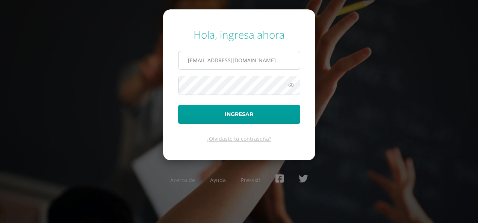
click at [230, 61] on input "[EMAIL_ADDRESS][DOMAIN_NAME]" at bounding box center [239, 60] width 121 height 18
type input "[EMAIL_ADDRESS][DOMAIN_NAME]"
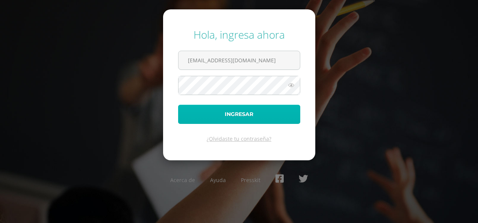
click at [213, 113] on button "Ingresar" at bounding box center [239, 114] width 122 height 19
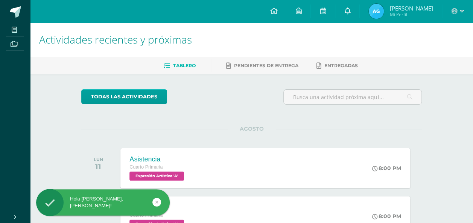
click at [350, 15] on span at bounding box center [347, 11] width 6 height 8
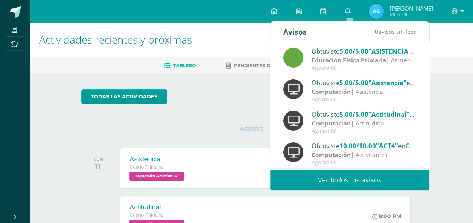
click at [297, 175] on link "Ver todos los avisos" at bounding box center [349, 180] width 159 height 21
click at [316, 175] on link "Ver todos los avisos" at bounding box center [349, 180] width 159 height 21
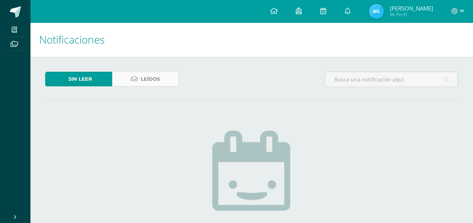
click at [168, 81] on link "Leídos" at bounding box center [145, 79] width 67 height 15
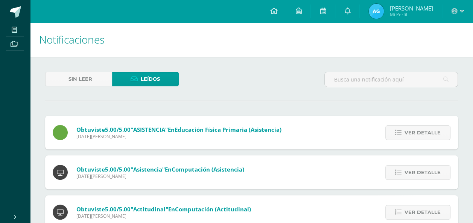
click at [464, 14] on div at bounding box center [457, 11] width 31 height 23
click at [457, 10] on span at bounding box center [457, 11] width 13 height 8
click at [432, 52] on span "Cerrar sesión" at bounding box center [438, 51] width 34 height 7
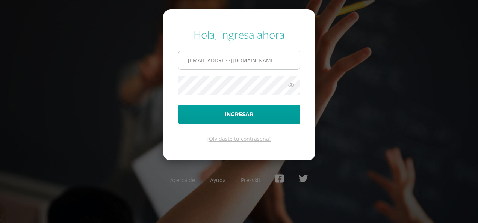
drag, startPoint x: 252, startPoint y: 52, endPoint x: 252, endPoint y: 57, distance: 4.9
click at [252, 52] on input "[EMAIL_ADDRESS][DOMAIN_NAME]" at bounding box center [239, 60] width 121 height 18
type input "[EMAIL_ADDRESS][DOMAIN_NAME]"
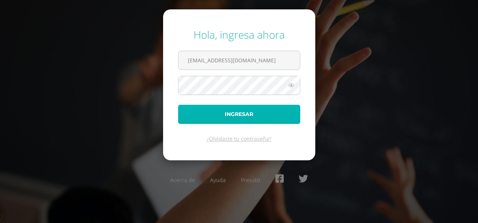
click at [222, 117] on button "Ingresar" at bounding box center [239, 114] width 122 height 19
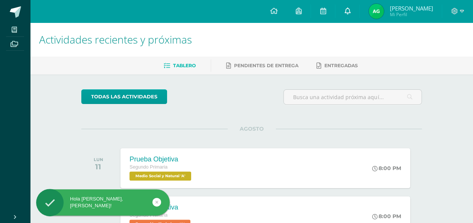
click at [358, 9] on link at bounding box center [347, 11] width 24 height 23
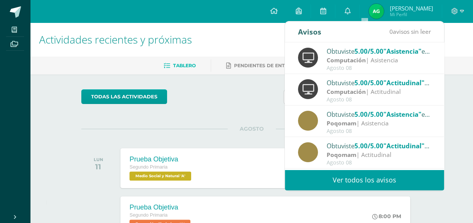
click at [305, 180] on link "Ver todos los avisos" at bounding box center [364, 180] width 159 height 21
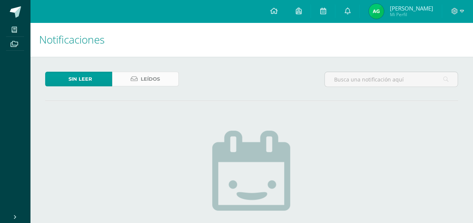
click at [164, 80] on link "Leídos" at bounding box center [145, 79] width 67 height 15
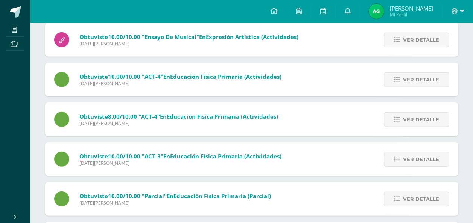
scroll to position [1012, 0]
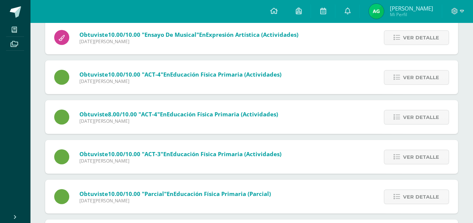
click at [384, 9] on img at bounding box center [375, 11] width 15 height 15
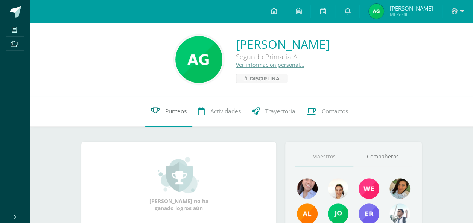
click at [171, 109] on span "Punteos" at bounding box center [175, 112] width 21 height 8
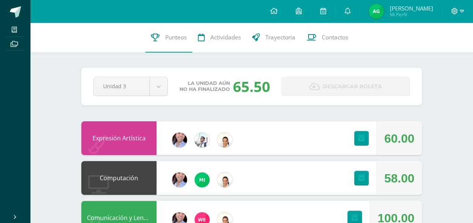
click at [451, 9] on icon at bounding box center [454, 11] width 7 height 7
click at [426, 49] on span "Cerrar sesión" at bounding box center [438, 51] width 34 height 7
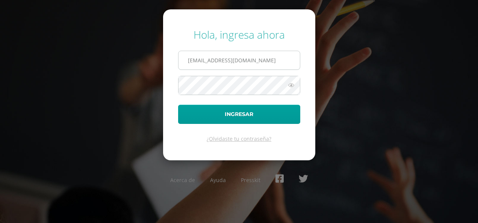
click at [257, 56] on input "[EMAIL_ADDRESS][DOMAIN_NAME]" at bounding box center [239, 60] width 121 height 18
type input "[EMAIL_ADDRESS][DOMAIN_NAME]"
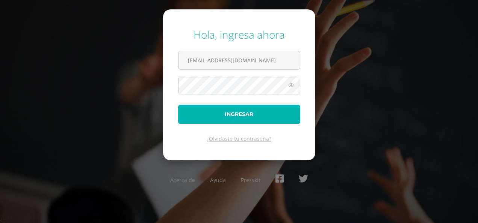
click at [235, 115] on button "Ingresar" at bounding box center [239, 114] width 122 height 19
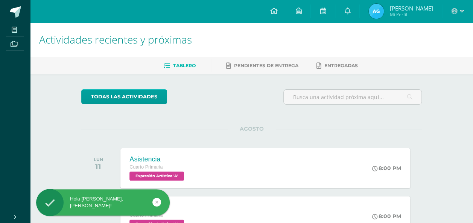
click at [379, 9] on img at bounding box center [375, 11] width 15 height 15
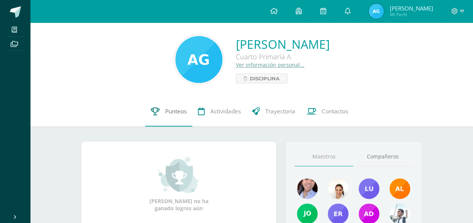
click at [174, 108] on span "Punteos" at bounding box center [175, 112] width 21 height 8
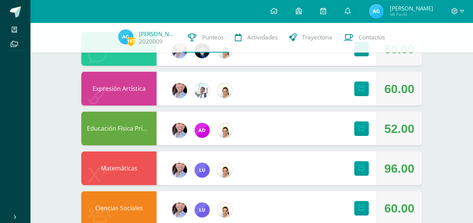
scroll to position [44, 0]
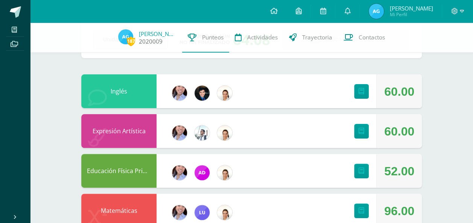
click at [133, 38] on span "187" at bounding box center [131, 40] width 8 height 9
click at [453, 8] on icon at bounding box center [454, 11] width 7 height 7
click at [439, 48] on span "Cerrar sesión" at bounding box center [438, 51] width 34 height 7
